Goal: Information Seeking & Learning: Learn about a topic

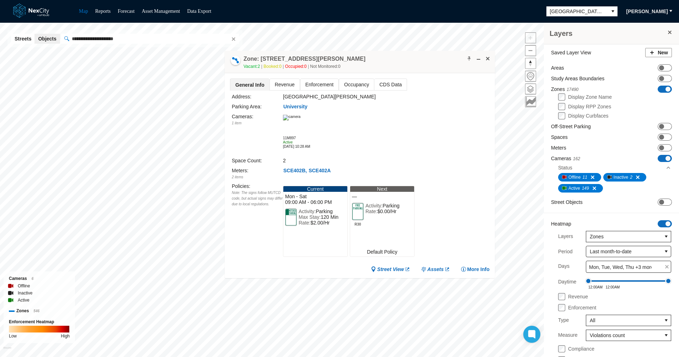
drag, startPoint x: 244, startPoint y: 94, endPoint x: 393, endPoint y: 61, distance: 152.3
click at [393, 61] on div "Zone: [STREET_ADDRESS][GEOGRAPHIC_DATA][PERSON_NAME] Vacant: 2 Booked: 0 Occupi…" at bounding box center [360, 62] width 270 height 22
click at [298, 121] on img at bounding box center [291, 118] width 17 height 6
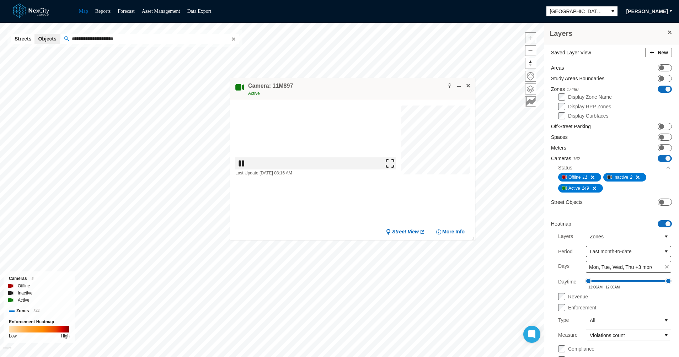
drag, startPoint x: 224, startPoint y: 116, endPoint x: 363, endPoint y: 85, distance: 142.8
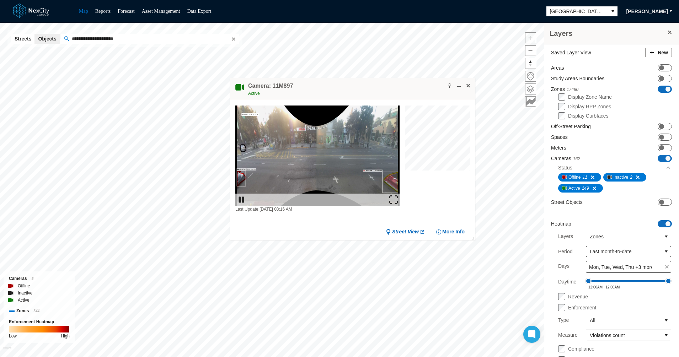
click at [363, 85] on div "Camera: 11M897 Active" at bounding box center [352, 89] width 245 height 22
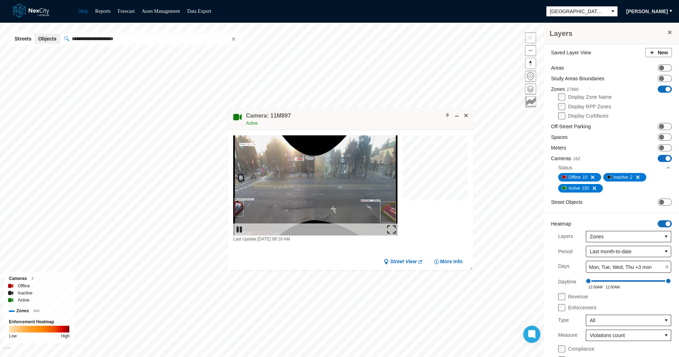
drag, startPoint x: 347, startPoint y: 89, endPoint x: 345, endPoint y: 119, distance: 29.9
click at [345, 119] on div "Camera: 11M897 Active" at bounding box center [350, 119] width 245 height 22
